Goal: Information Seeking & Learning: Understand process/instructions

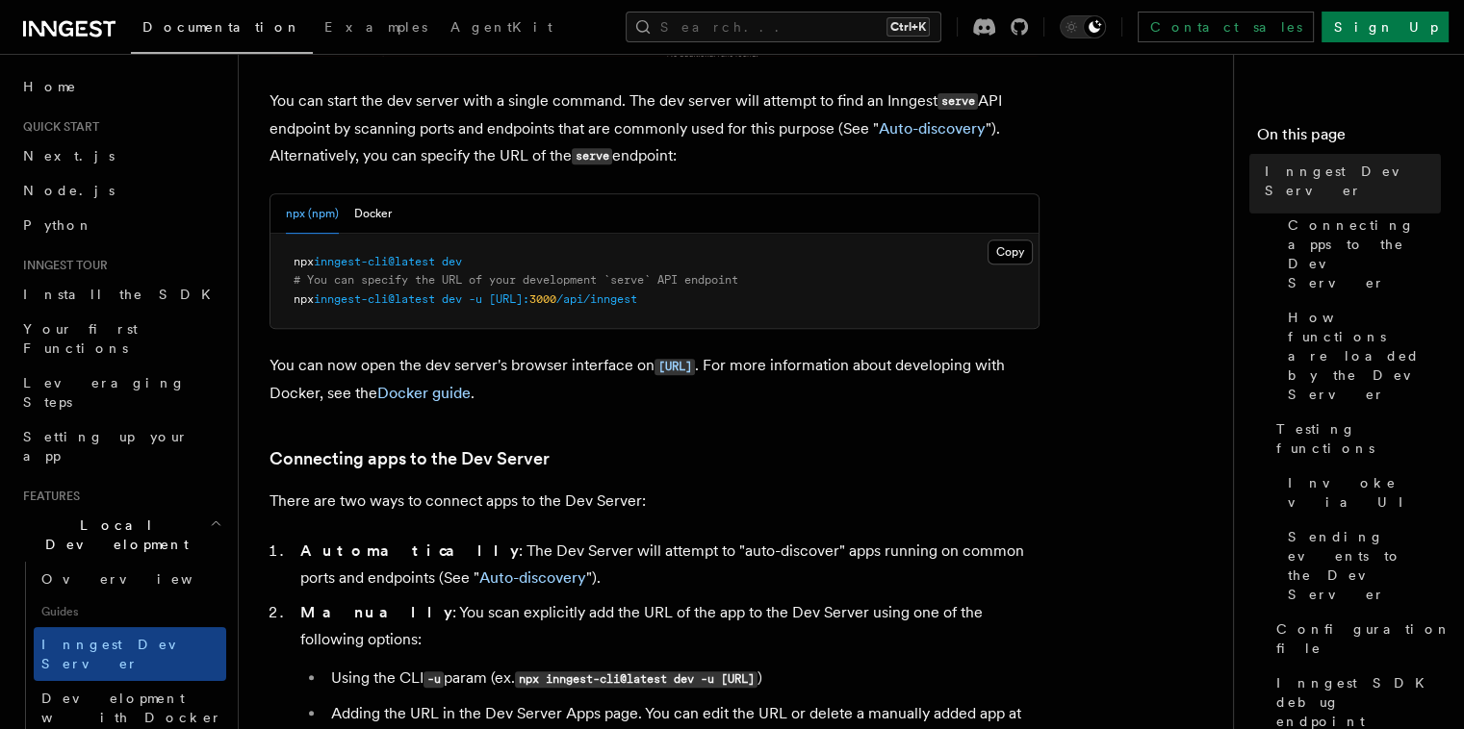
scroll to position [790, 0]
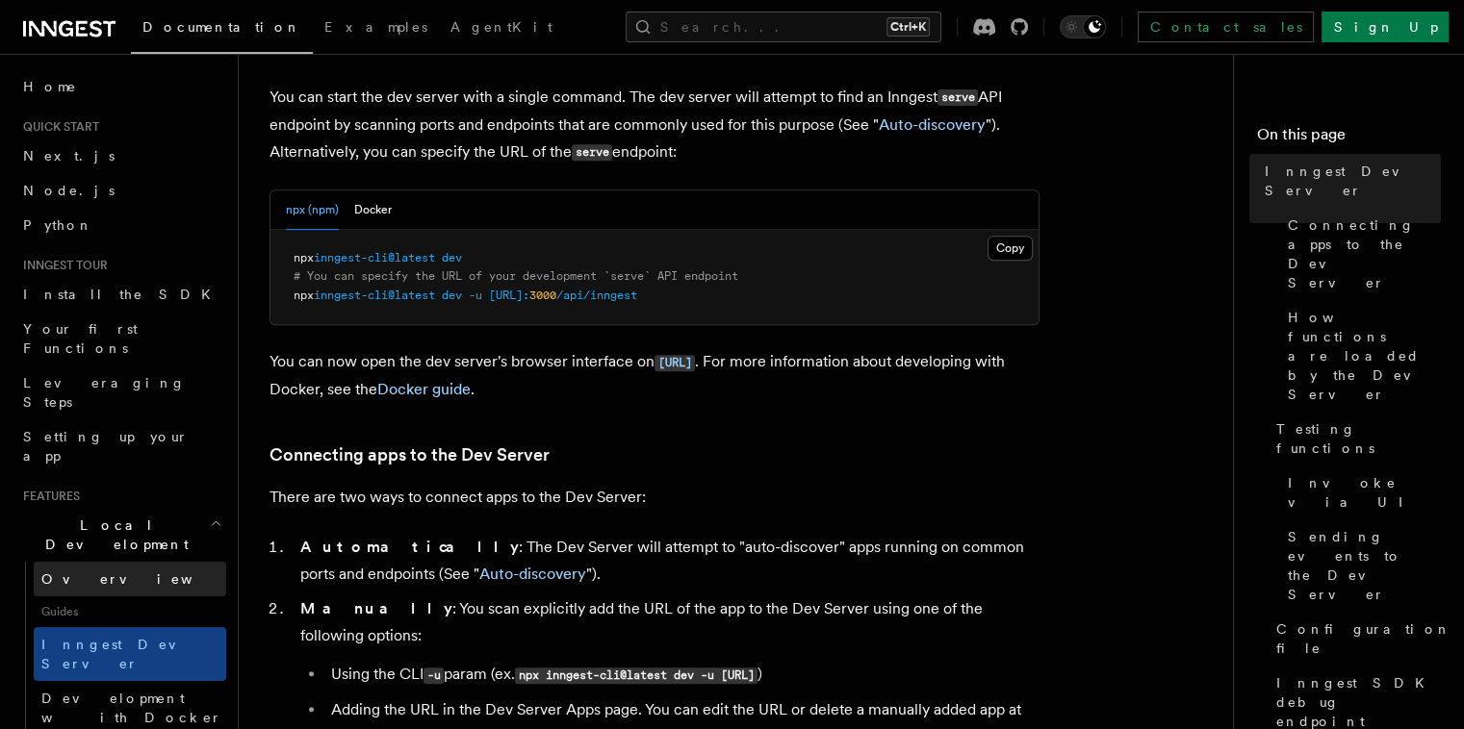
click at [73, 572] on span "Overview" at bounding box center [140, 579] width 198 height 15
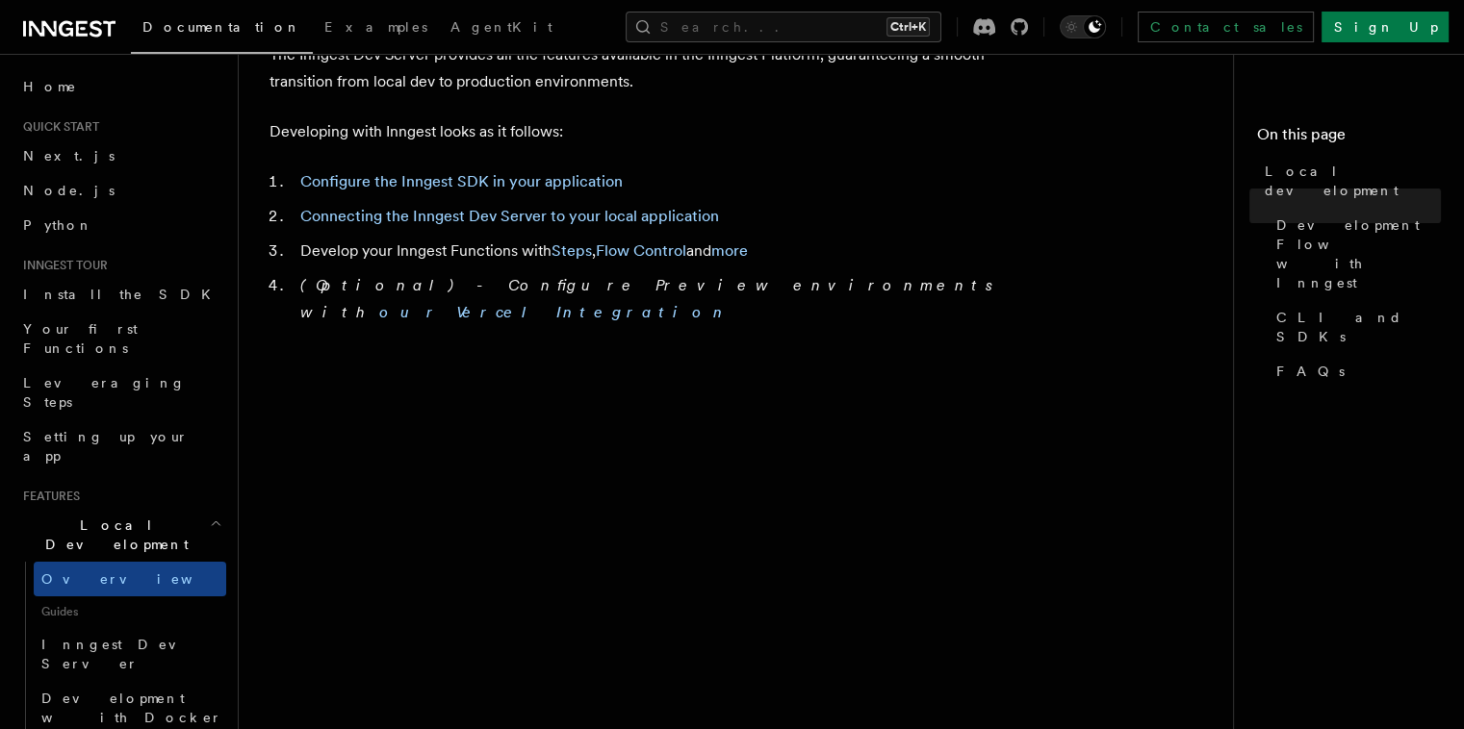
scroll to position [1085, 0]
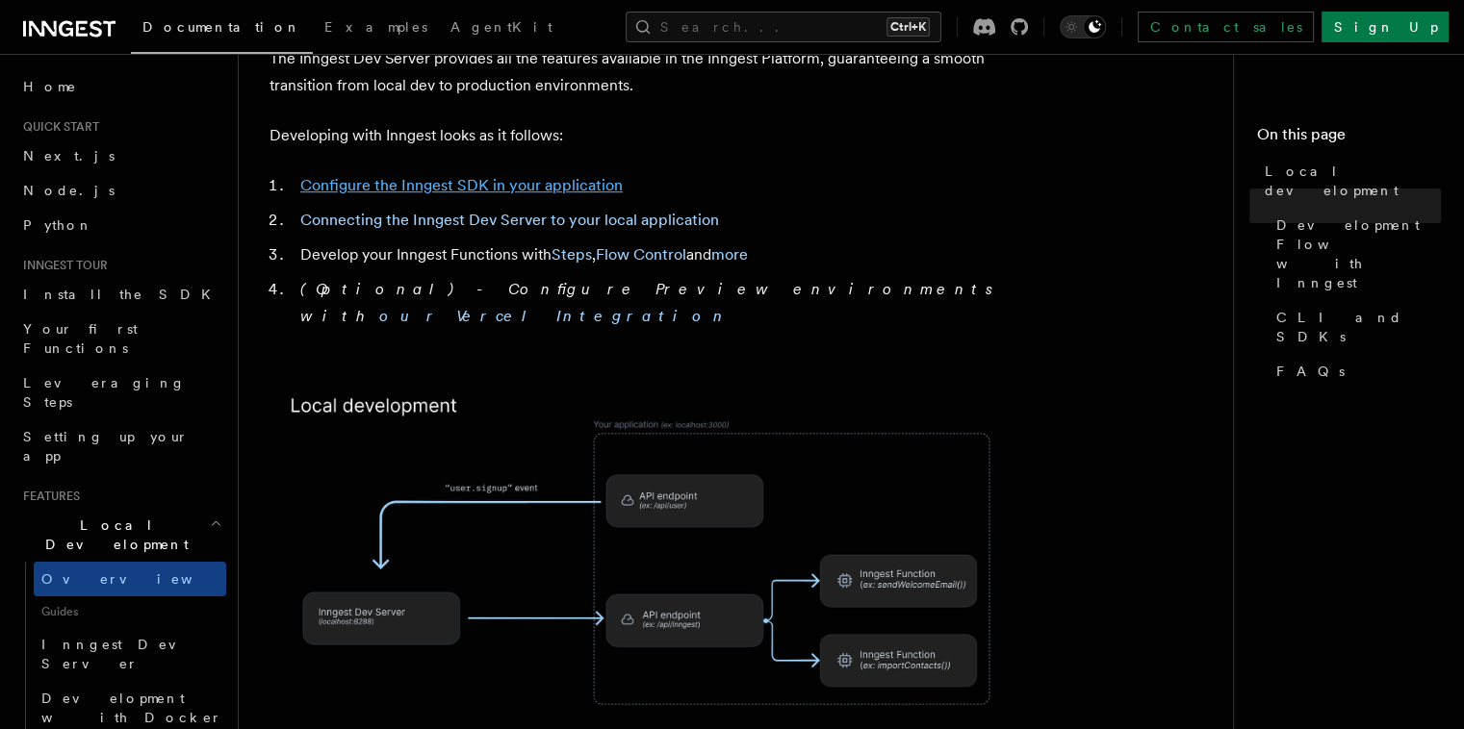
click at [524, 176] on link "Configure the Inngest SDK in your application" at bounding box center [461, 185] width 322 height 18
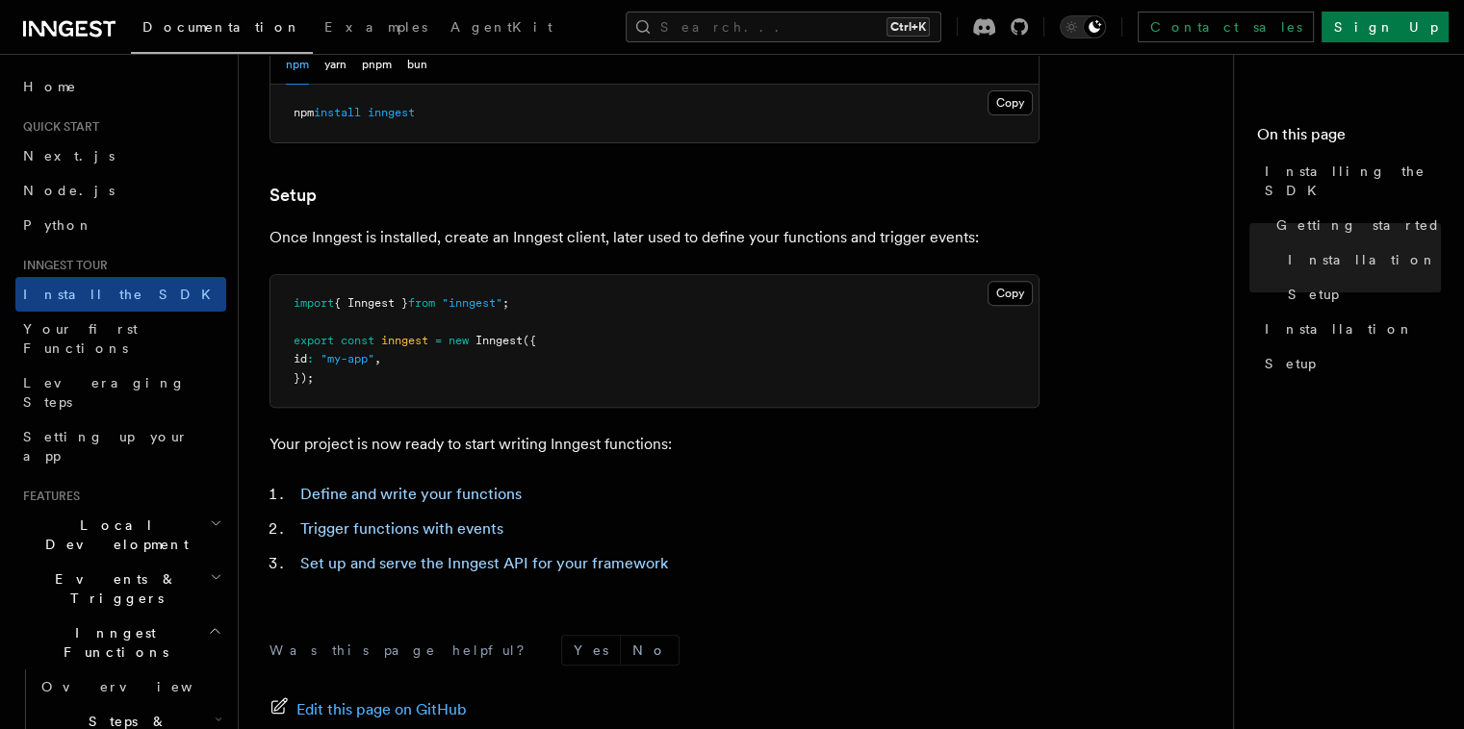
scroll to position [870, 0]
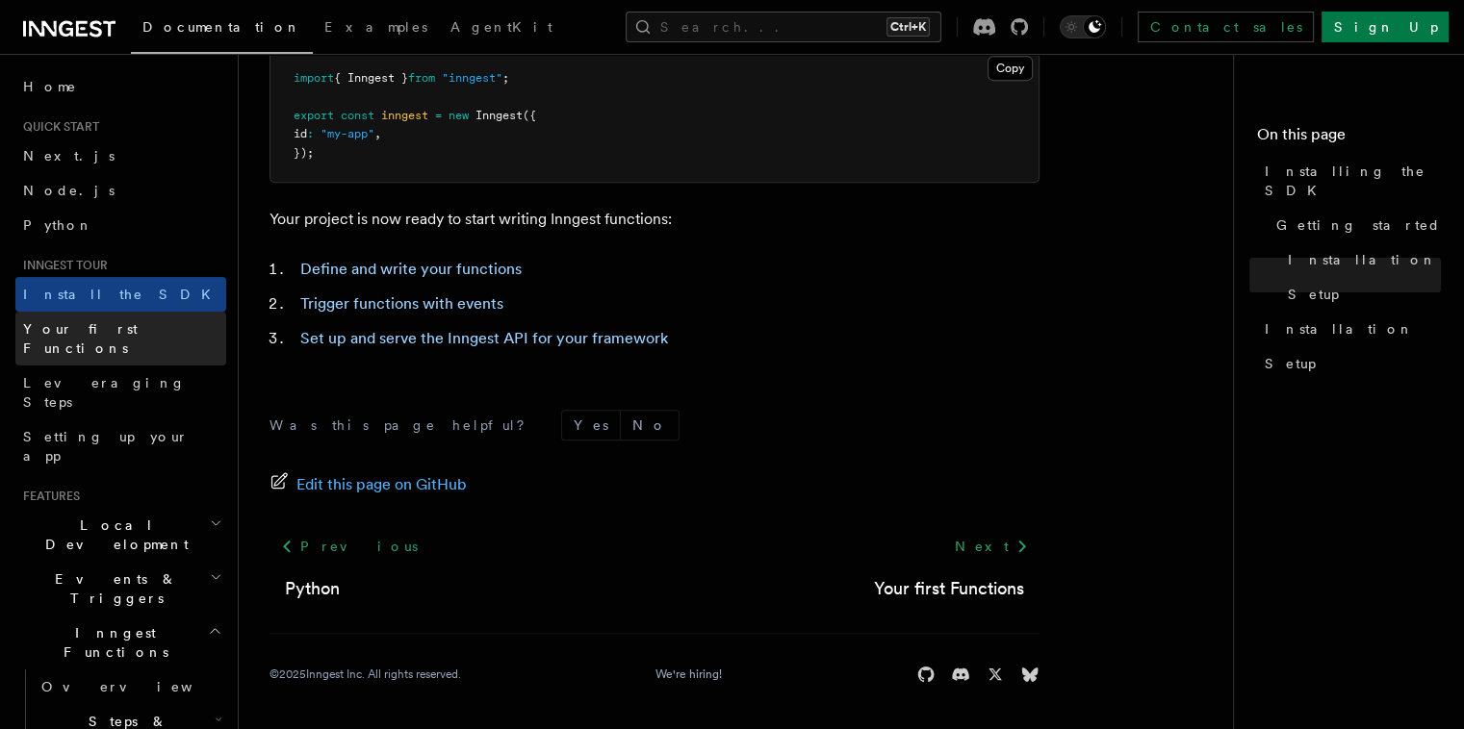
click at [148, 329] on link "Your first Functions" at bounding box center [120, 339] width 211 height 54
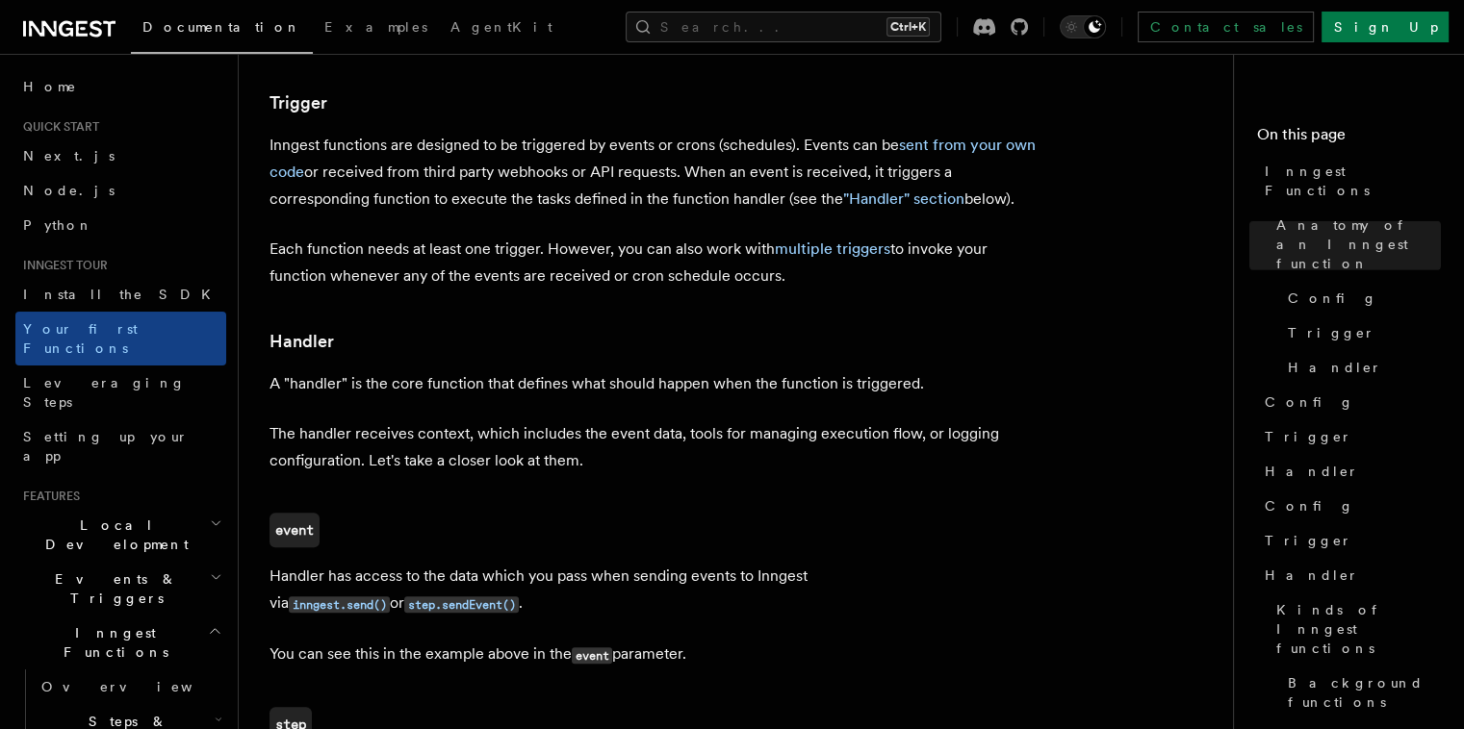
scroll to position [1994, 0]
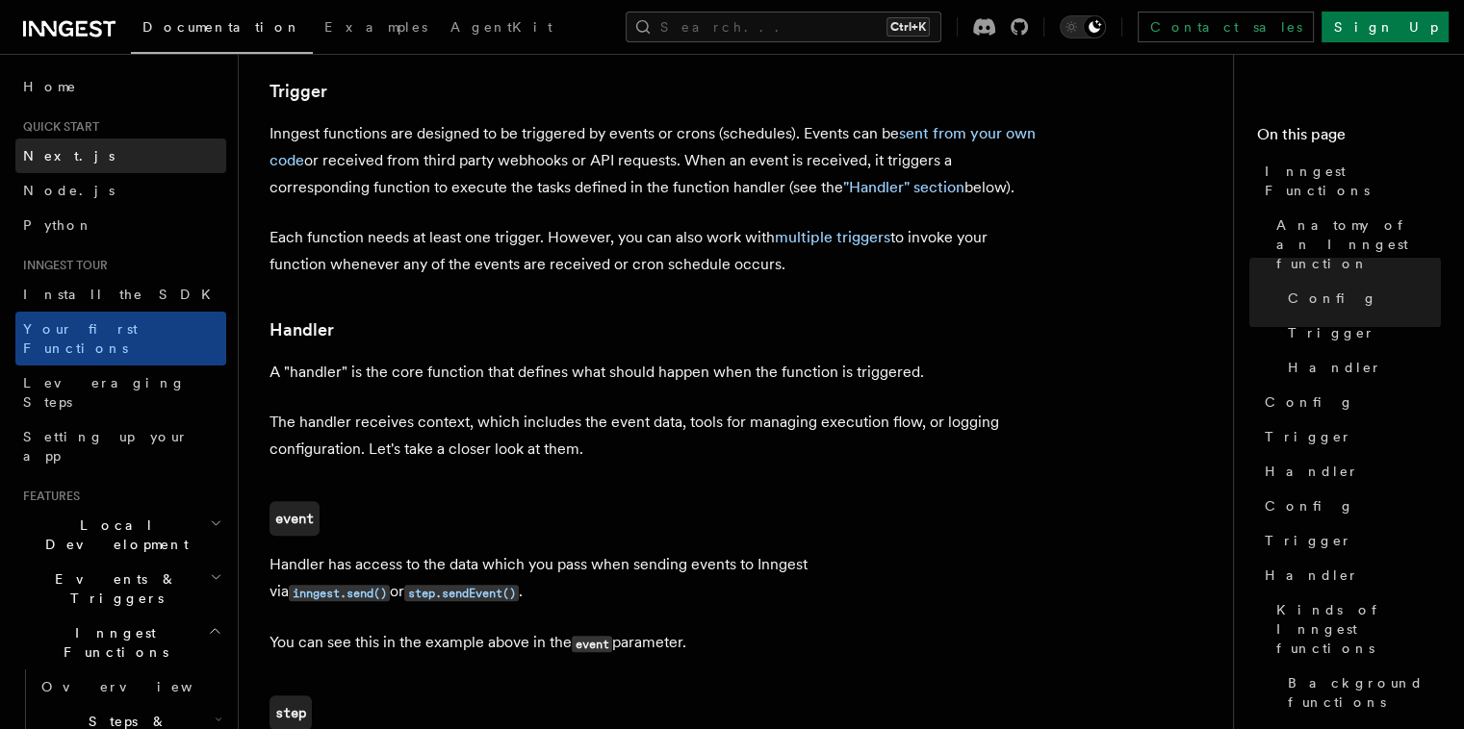
click at [105, 163] on link "Next.js" at bounding box center [120, 156] width 211 height 35
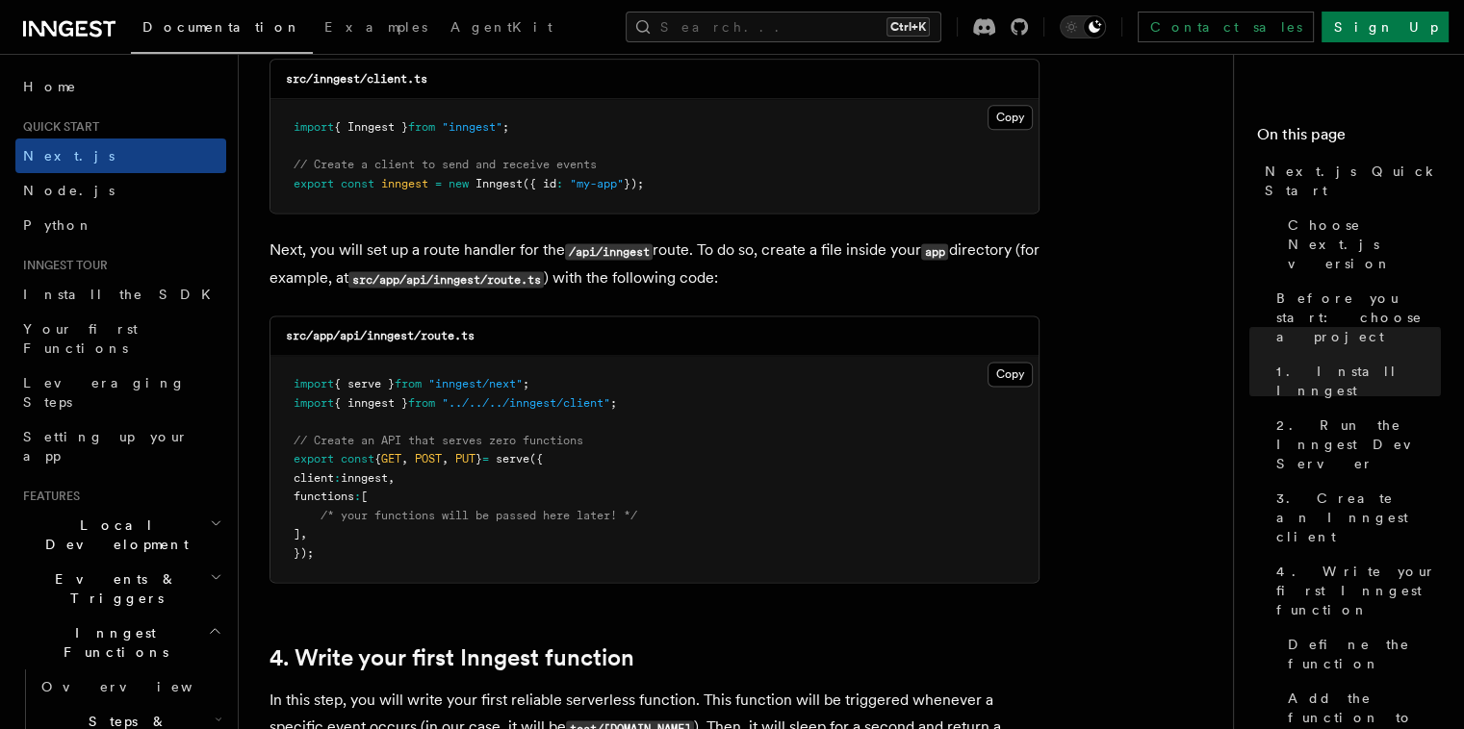
scroll to position [2532, 0]
